Goal: Information Seeking & Learning: Understand process/instructions

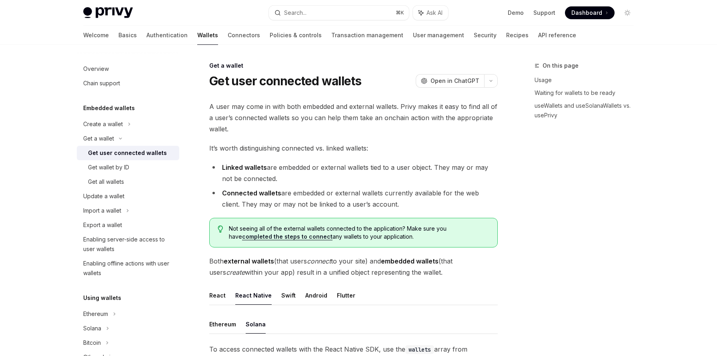
scroll to position [209, 0]
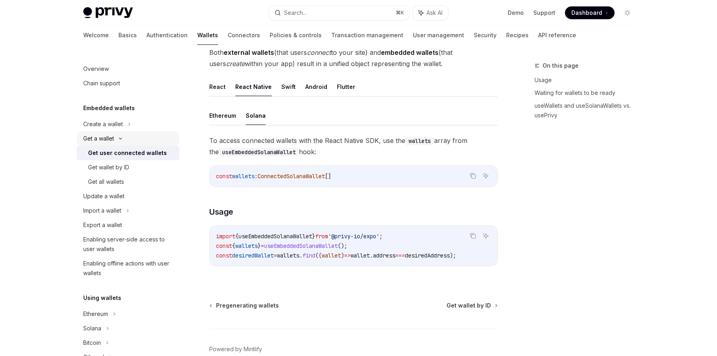
click at [106, 135] on div "Get a wallet" at bounding box center [98, 139] width 31 height 10
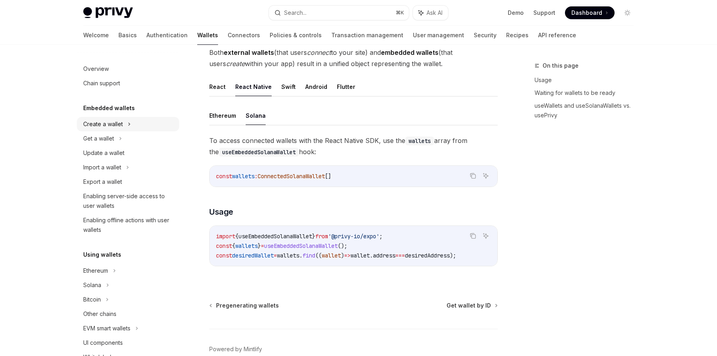
click at [106, 117] on div "Create a wallet" at bounding box center [128, 124] width 102 height 14
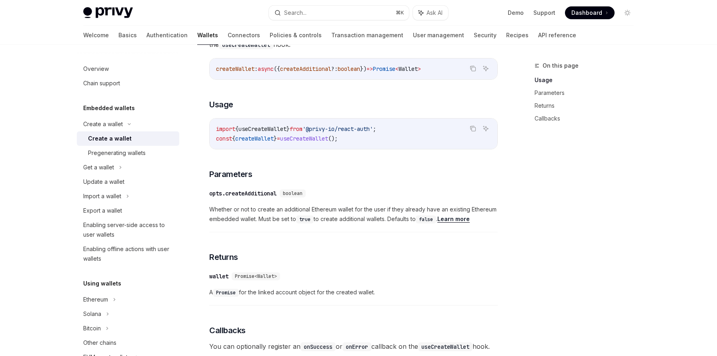
scroll to position [286, 0]
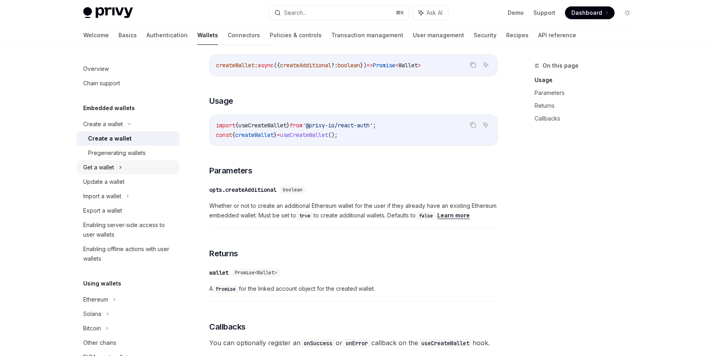
click at [99, 167] on div "Get a wallet" at bounding box center [98, 168] width 31 height 10
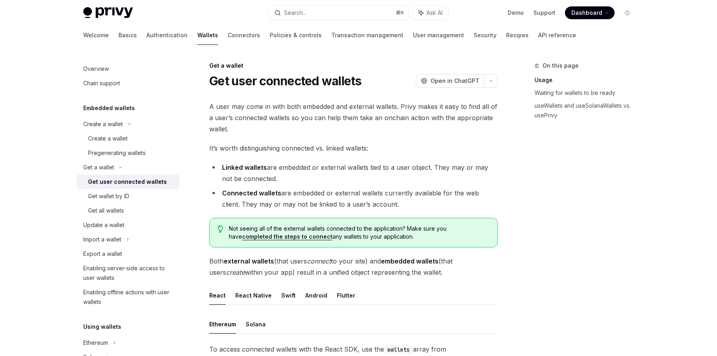
click at [188, 141] on div "Overview Chain support Embedded wallets Create a wallet Create a wallet Pregene…" at bounding box center [134, 200] width 115 height 311
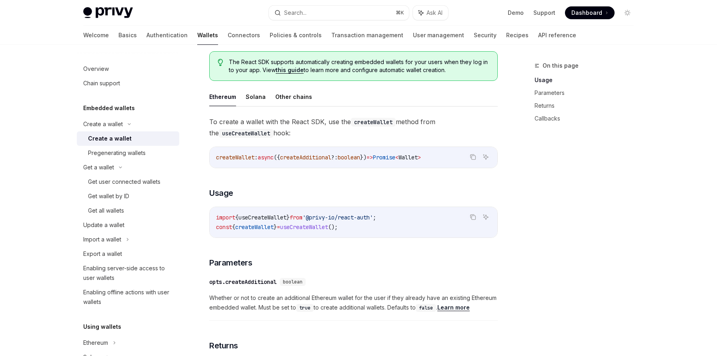
scroll to position [172, 0]
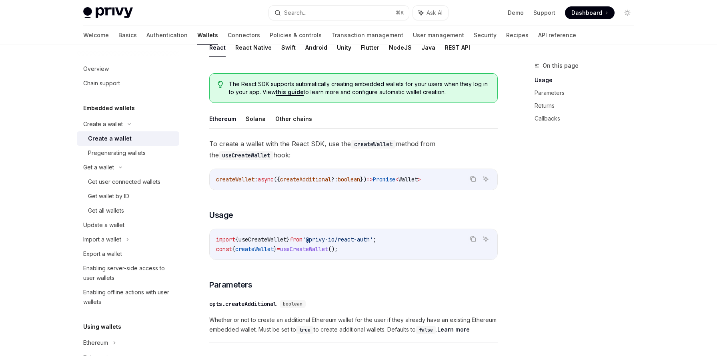
click at [259, 118] on button "Solana" at bounding box center [256, 118] width 20 height 19
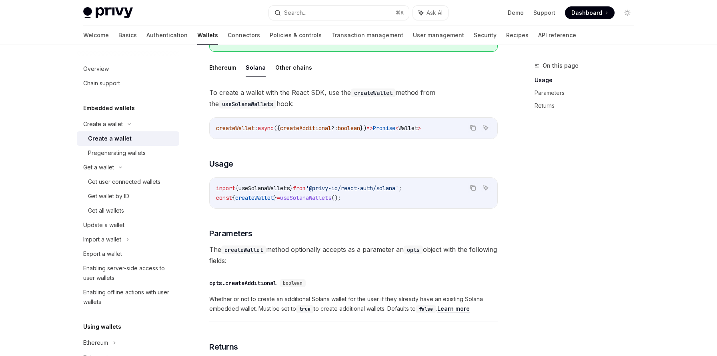
scroll to position [225, 0]
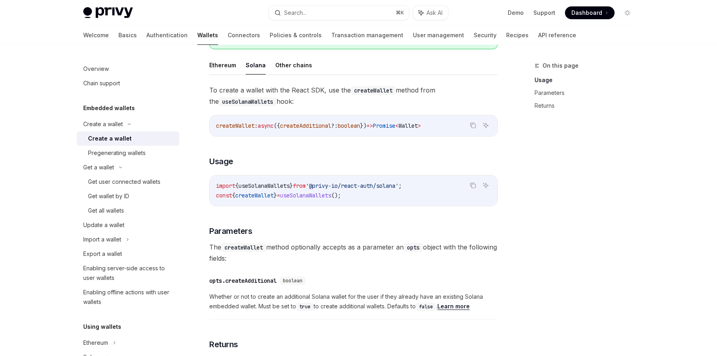
click at [275, 185] on span "useSolanaWallets" at bounding box center [264, 185] width 51 height 7
click at [314, 195] on span "useSolanaWallets" at bounding box center [305, 195] width 51 height 7
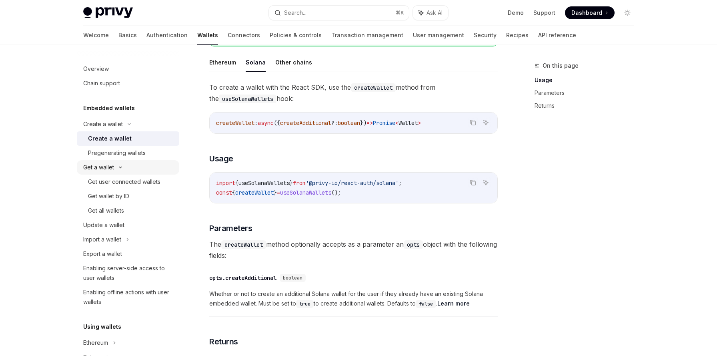
click at [108, 169] on div "Get a wallet" at bounding box center [98, 168] width 31 height 10
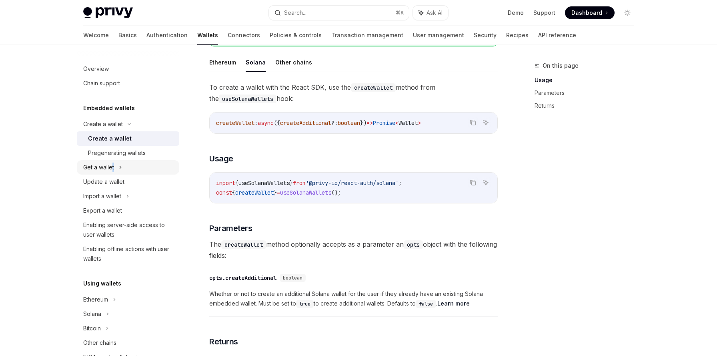
click at [113, 166] on div "Get a wallet" at bounding box center [98, 168] width 31 height 10
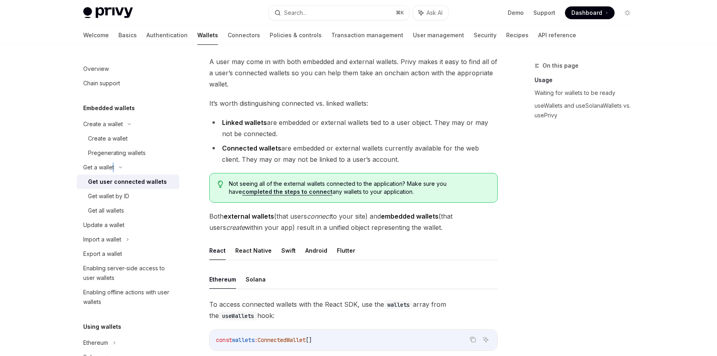
scroll to position [122, 0]
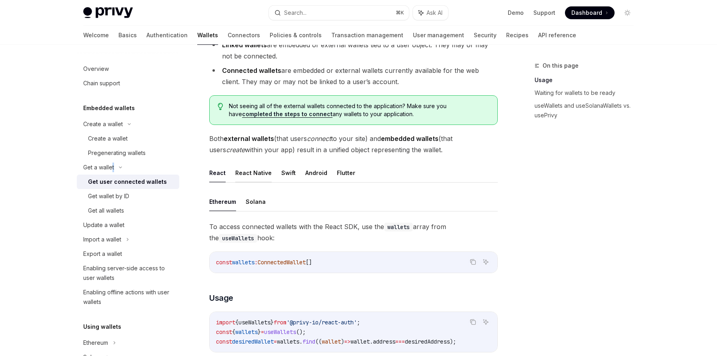
click at [257, 171] on button "React Native" at bounding box center [253, 172] width 36 height 19
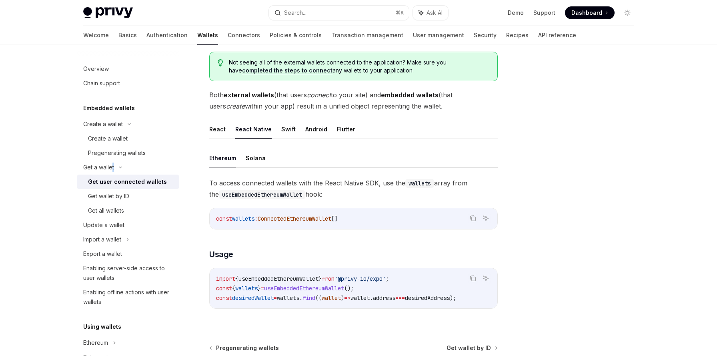
scroll to position [254, 0]
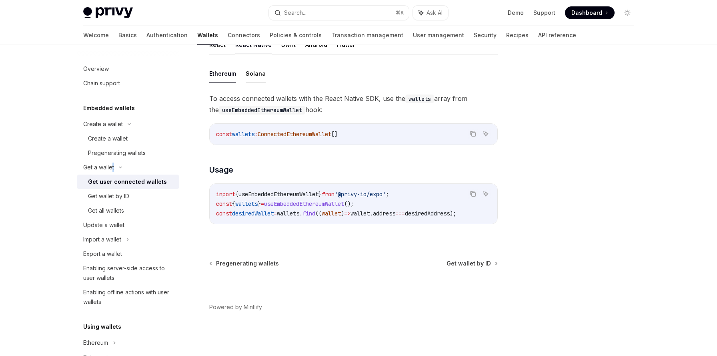
click at [257, 76] on button "Solana" at bounding box center [256, 73] width 20 height 19
click at [304, 203] on span "useEmbeddedSolanaWallet" at bounding box center [301, 203] width 74 height 7
click at [300, 200] on span "useEmbeddedSolanaWallet" at bounding box center [301, 203] width 74 height 7
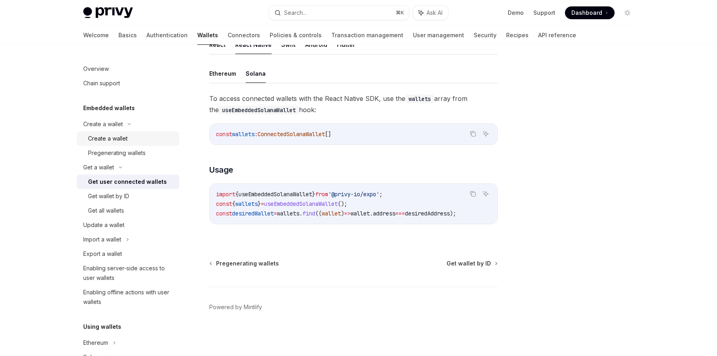
click at [129, 138] on div "Create a wallet" at bounding box center [131, 139] width 86 height 10
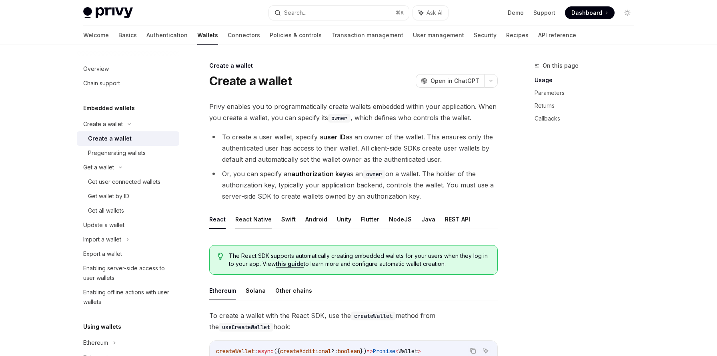
click at [259, 218] on button "React Native" at bounding box center [253, 219] width 36 height 19
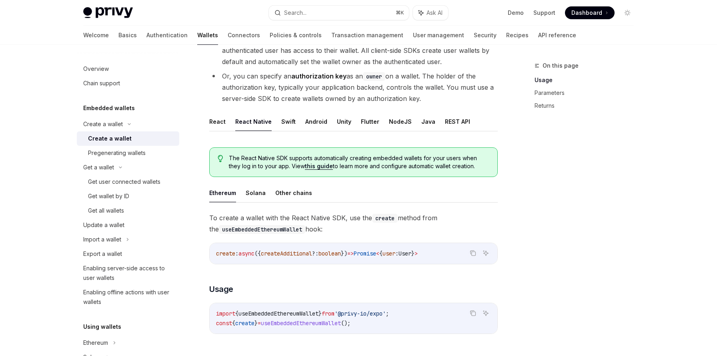
scroll to position [147, 0]
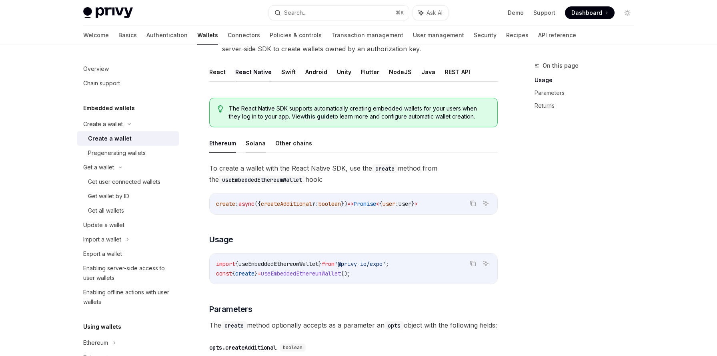
click at [247, 143] on button "Solana" at bounding box center [256, 143] width 20 height 19
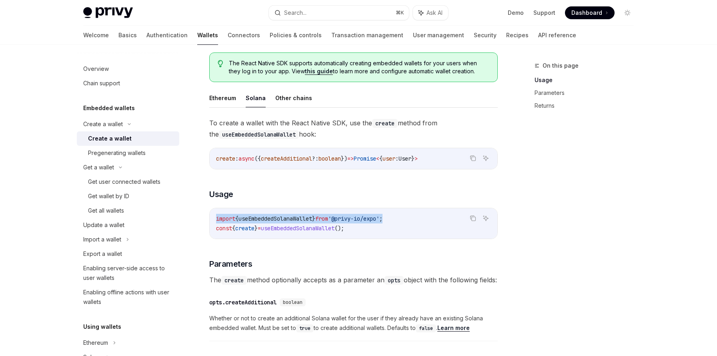
drag, startPoint x: 217, startPoint y: 218, endPoint x: 410, endPoint y: 218, distance: 193.0
click at [410, 218] on code "import { useEmbeddedSolanaWallet } from '@privy-io/expo' ; const { create } = u…" at bounding box center [353, 223] width 275 height 19
click at [301, 217] on span "useEmbeddedSolanaWallet" at bounding box center [276, 218] width 74 height 7
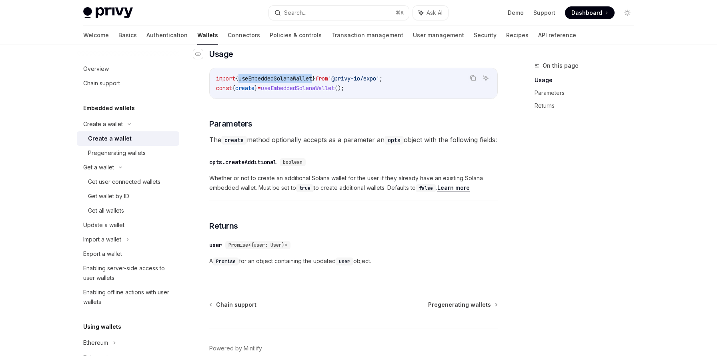
scroll to position [331, 0]
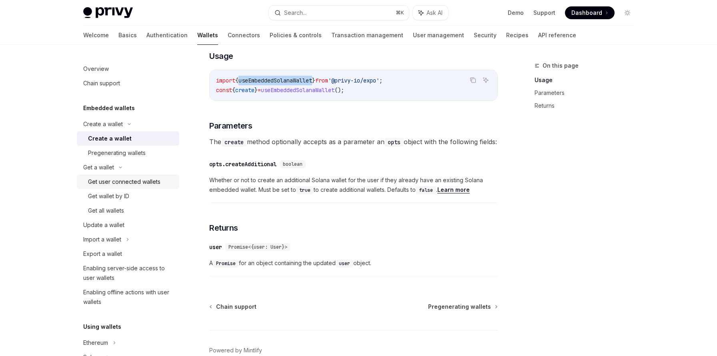
click at [112, 185] on div "Get user connected wallets" at bounding box center [124, 182] width 72 height 10
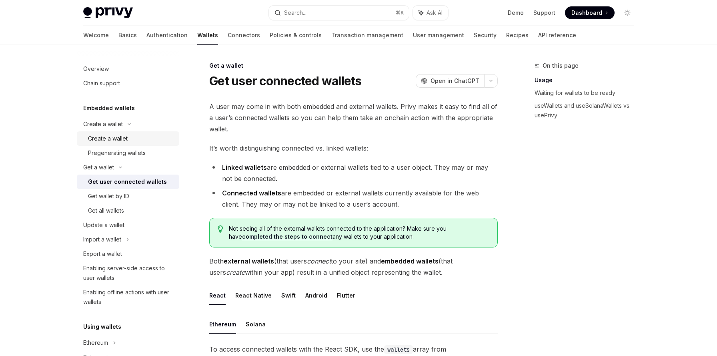
click at [116, 139] on div "Create a wallet" at bounding box center [108, 139] width 40 height 10
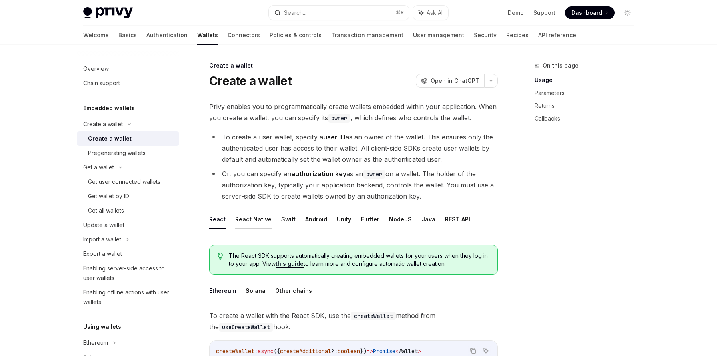
click at [251, 217] on button "React Native" at bounding box center [253, 219] width 36 height 19
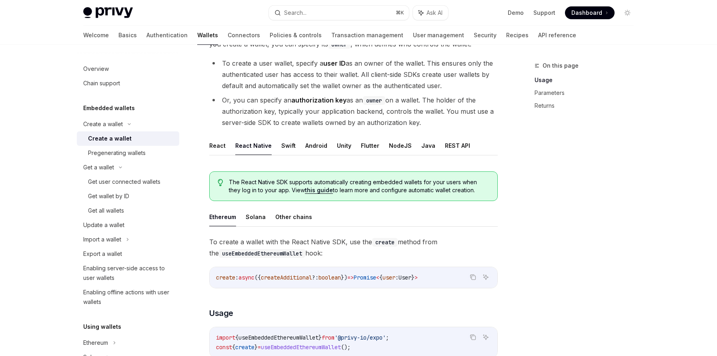
scroll to position [190, 0]
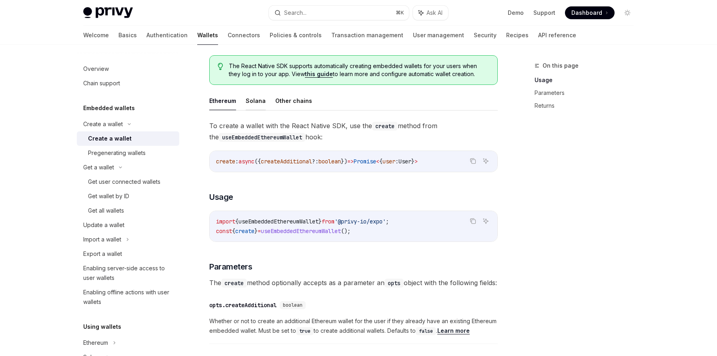
click at [257, 102] on button "Solana" at bounding box center [256, 100] width 20 height 19
click at [273, 224] on span "useEmbeddedSolanaWallet" at bounding box center [276, 221] width 74 height 7
click at [275, 230] on span "useEmbeddedSolanaWallet" at bounding box center [298, 230] width 74 height 7
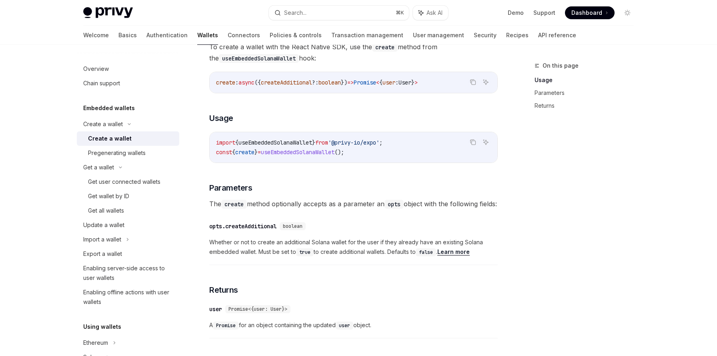
scroll to position [275, 0]
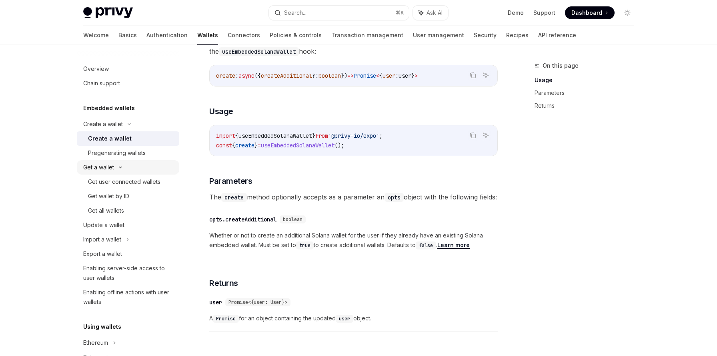
click at [112, 169] on div "Get a wallet" at bounding box center [98, 168] width 31 height 10
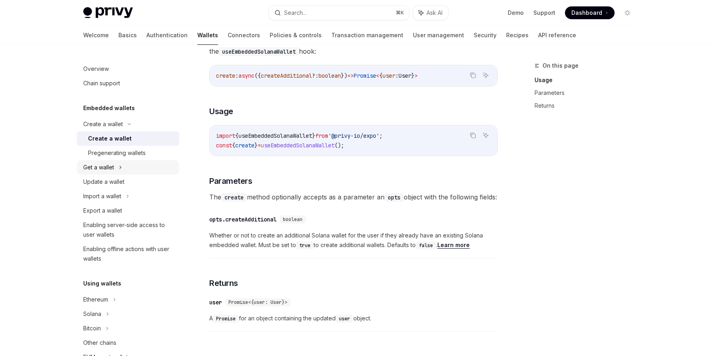
click at [112, 169] on div "Get a wallet" at bounding box center [98, 168] width 31 height 10
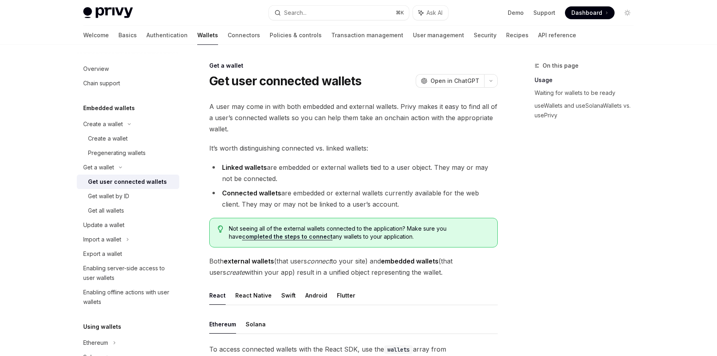
click at [114, 179] on div "Get user connected wallets" at bounding box center [127, 182] width 79 height 10
click at [257, 294] on button "React Native" at bounding box center [253, 295] width 36 height 19
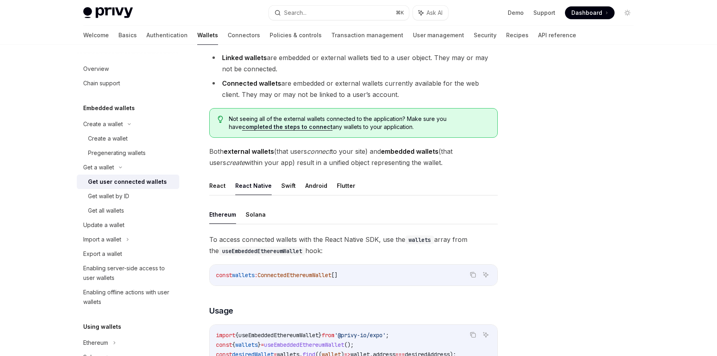
scroll to position [122, 0]
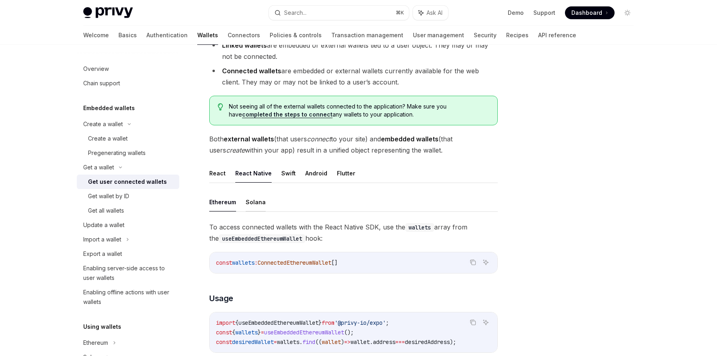
click at [251, 204] on button "Solana" at bounding box center [256, 202] width 20 height 19
type textarea "*"
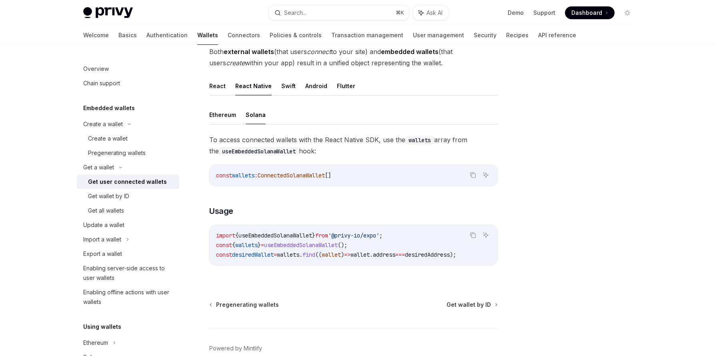
scroll to position [215, 0]
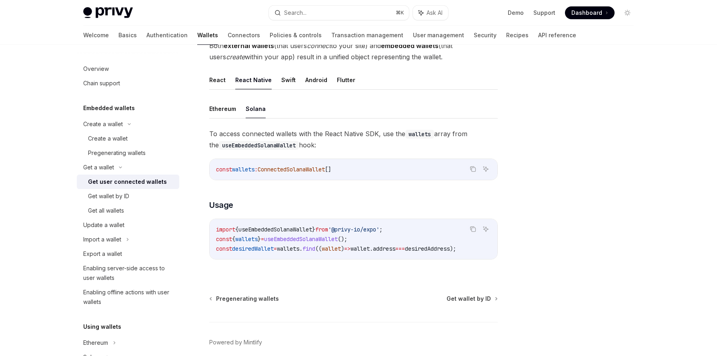
click at [256, 240] on span "wallets" at bounding box center [246, 238] width 22 height 7
click at [267, 231] on span "useEmbeddedSolanaWallet" at bounding box center [276, 229] width 74 height 7
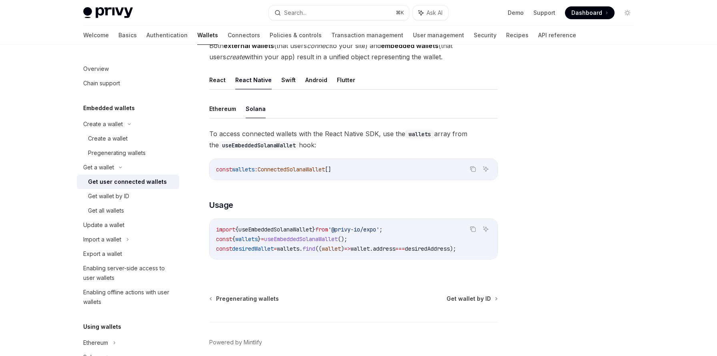
click at [267, 245] on span "desiredWallet" at bounding box center [253, 248] width 42 height 7
click at [279, 231] on span "useEmbeddedSolanaWallet" at bounding box center [276, 229] width 74 height 7
click at [272, 229] on span "useEmbeddedSolanaWallet" at bounding box center [276, 229] width 74 height 7
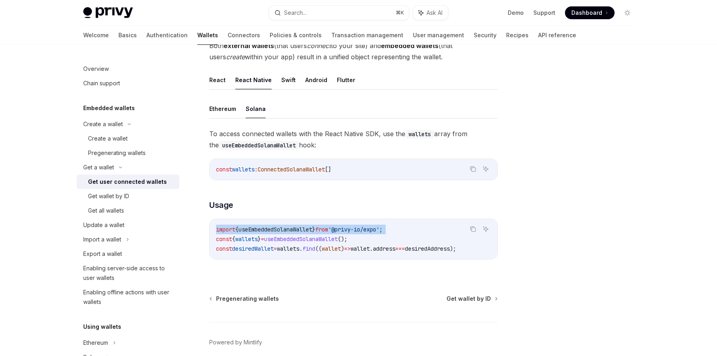
click at [272, 229] on span "useEmbeddedSolanaWallet" at bounding box center [276, 229] width 74 height 7
click at [264, 241] on span "=" at bounding box center [262, 238] width 3 height 7
click at [255, 247] on span "desiredWallet" at bounding box center [253, 248] width 42 height 7
click at [341, 247] on span "wallet" at bounding box center [331, 248] width 19 height 7
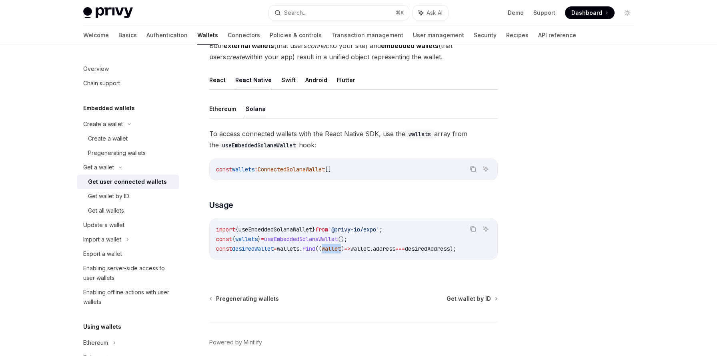
click at [341, 247] on span "wallet" at bounding box center [331, 248] width 19 height 7
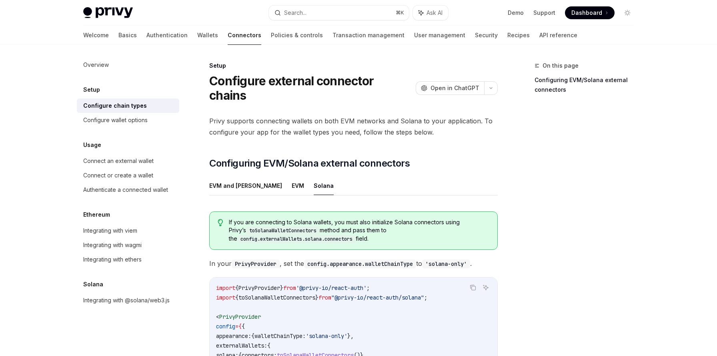
scroll to position [109, 0]
